Goal: Information Seeking & Learning: Learn about a topic

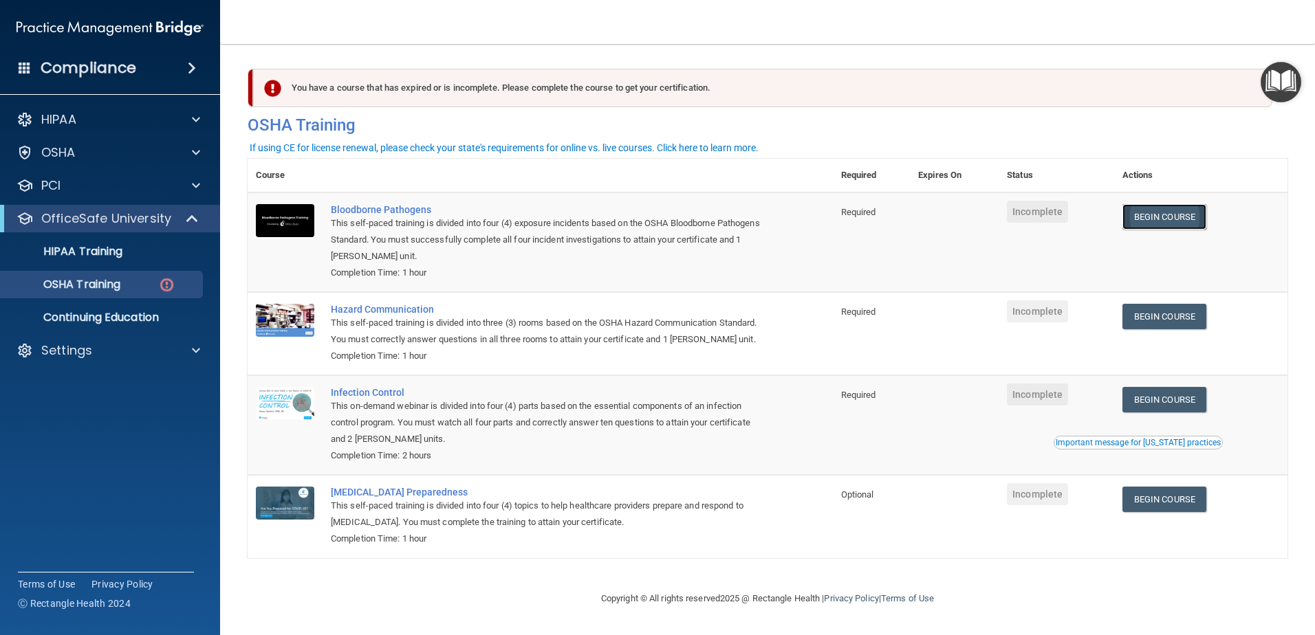
click at [1152, 209] on link "Begin Course" at bounding box center [1164, 216] width 84 height 25
click at [1161, 212] on link "Begin Course" at bounding box center [1164, 216] width 84 height 25
